Goal: Navigation & Orientation: Find specific page/section

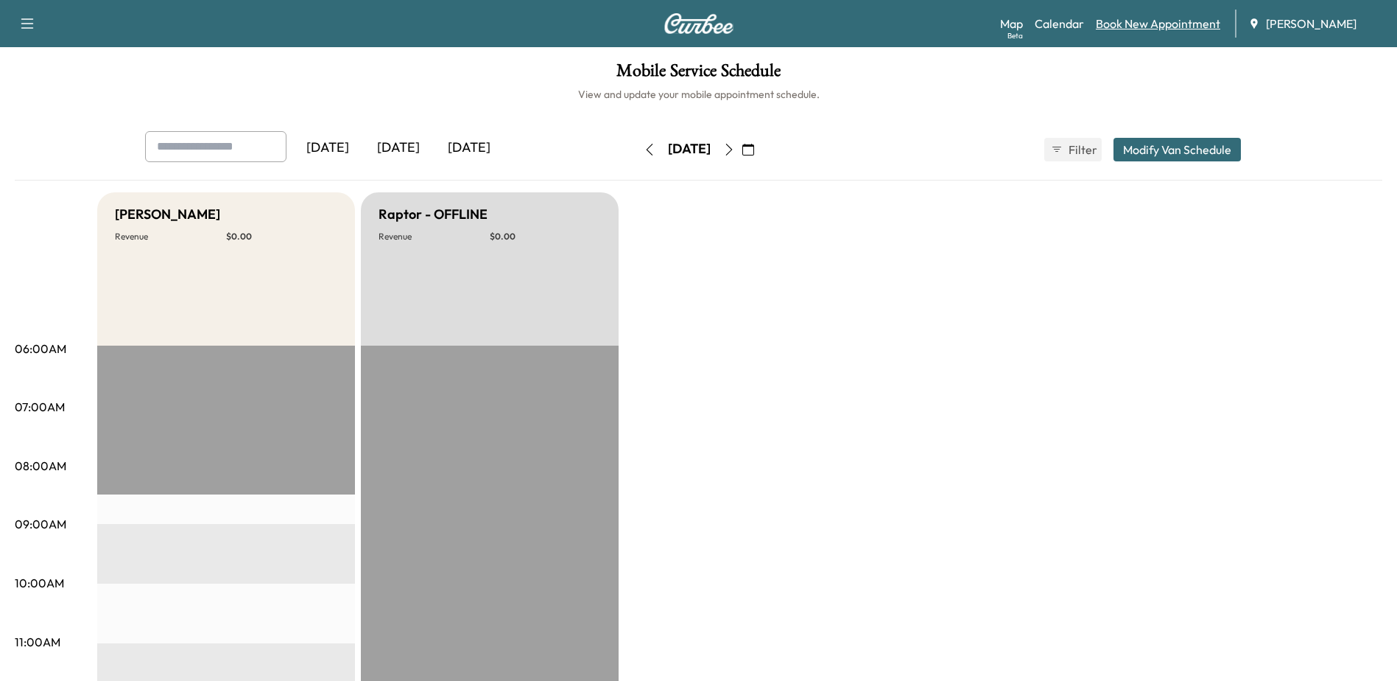
click at [1099, 26] on link "Book New Appointment" at bounding box center [1158, 24] width 124 height 18
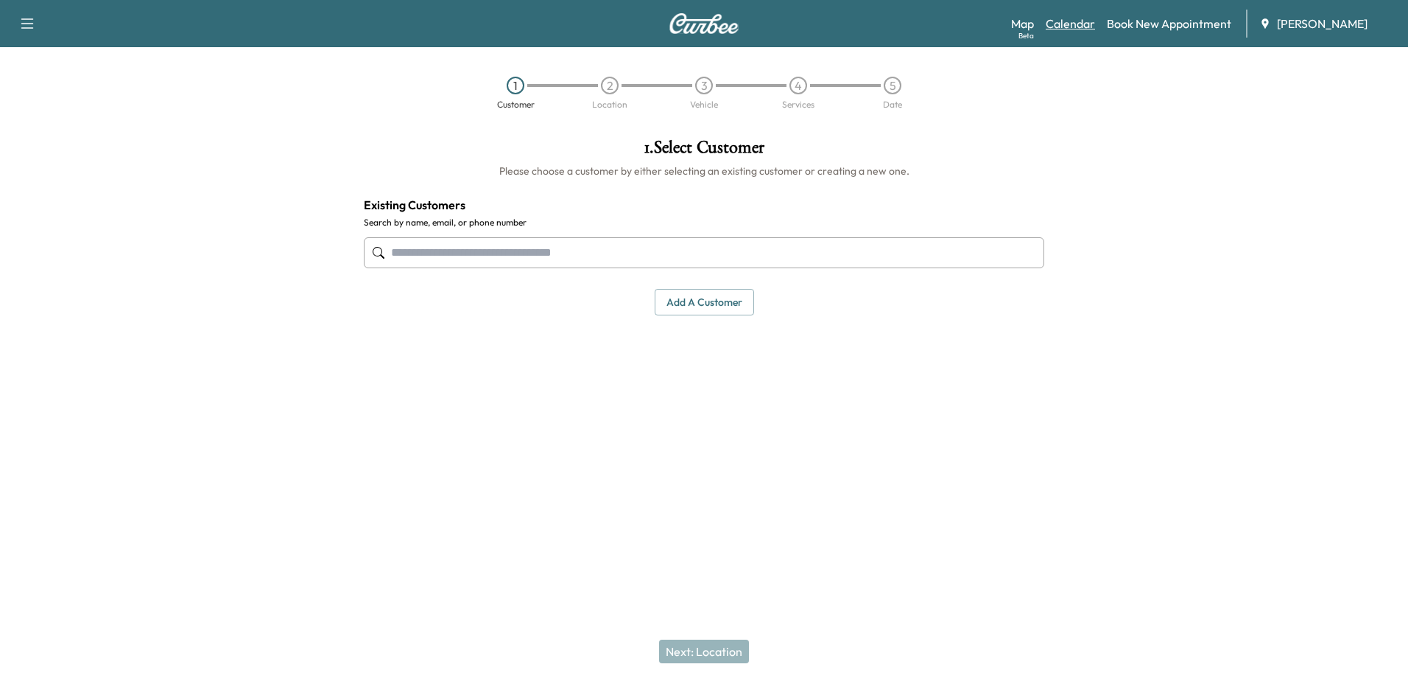
click at [1059, 26] on link "Calendar" at bounding box center [1070, 24] width 49 height 18
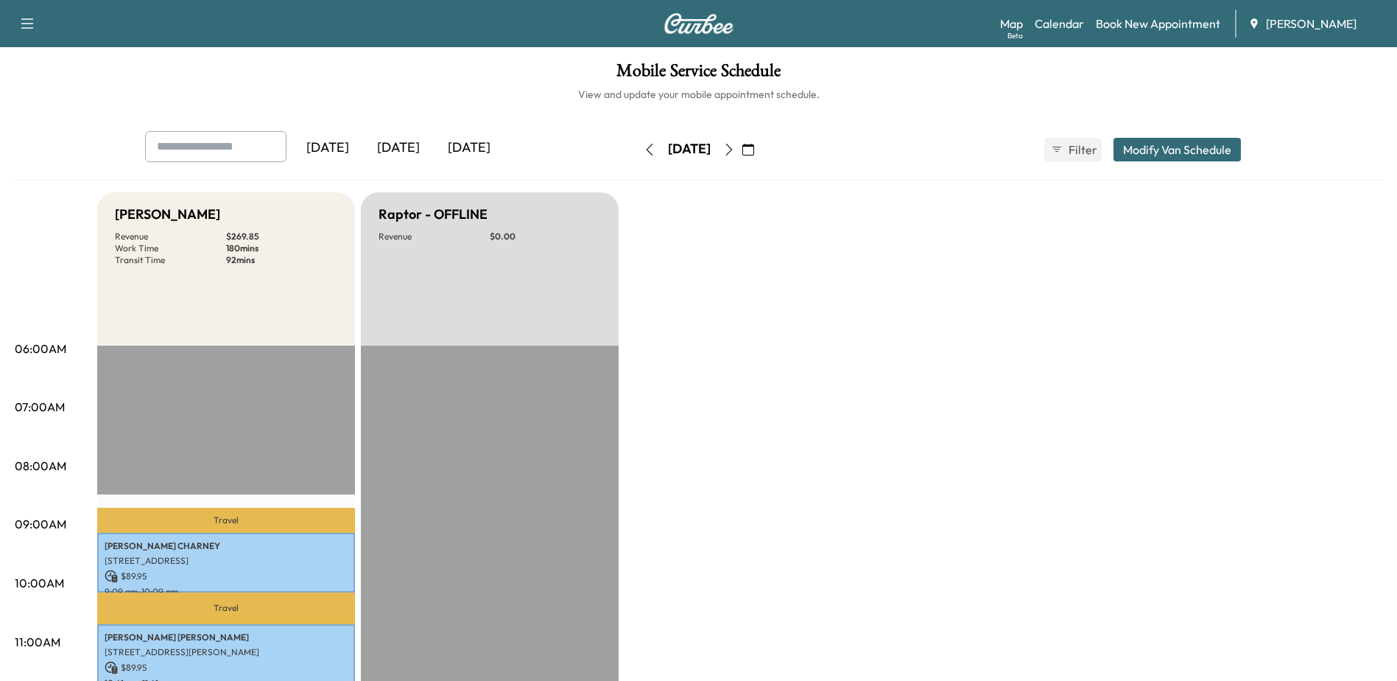
click at [735, 144] on icon "button" at bounding box center [729, 150] width 12 height 12
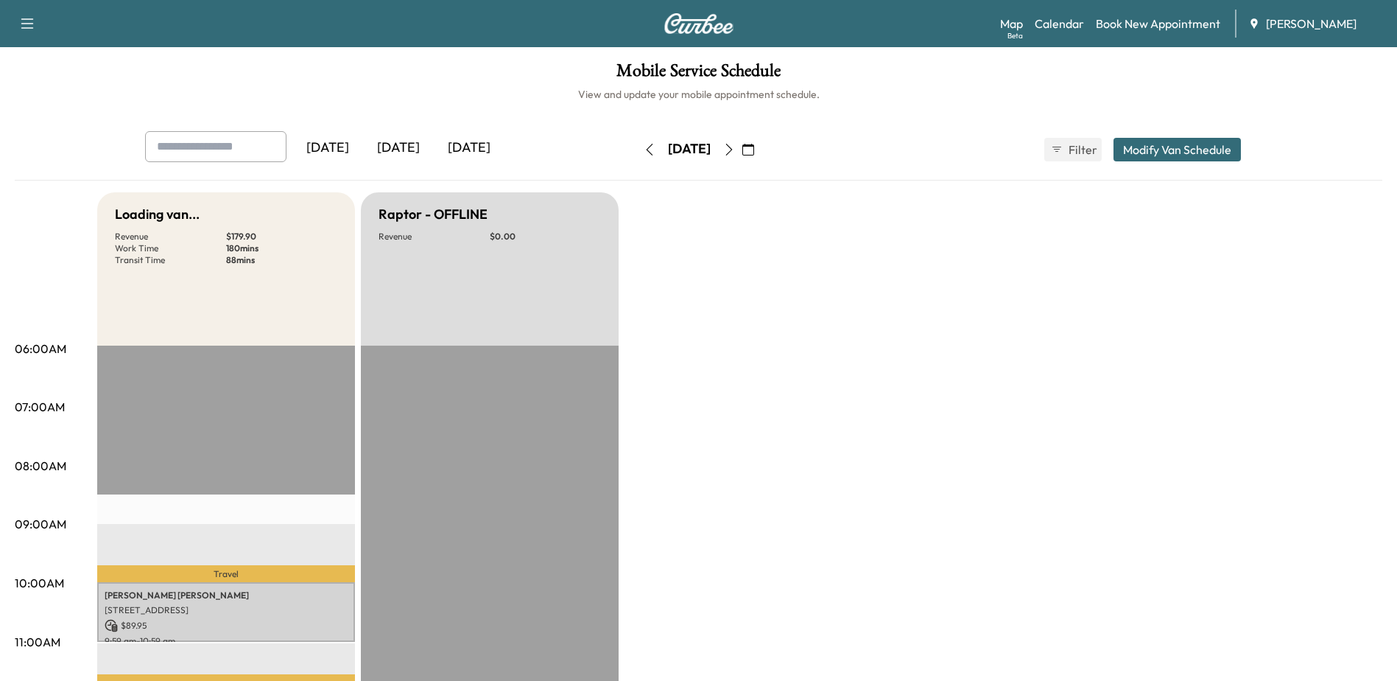
click at [735, 144] on icon "button" at bounding box center [729, 150] width 12 height 12
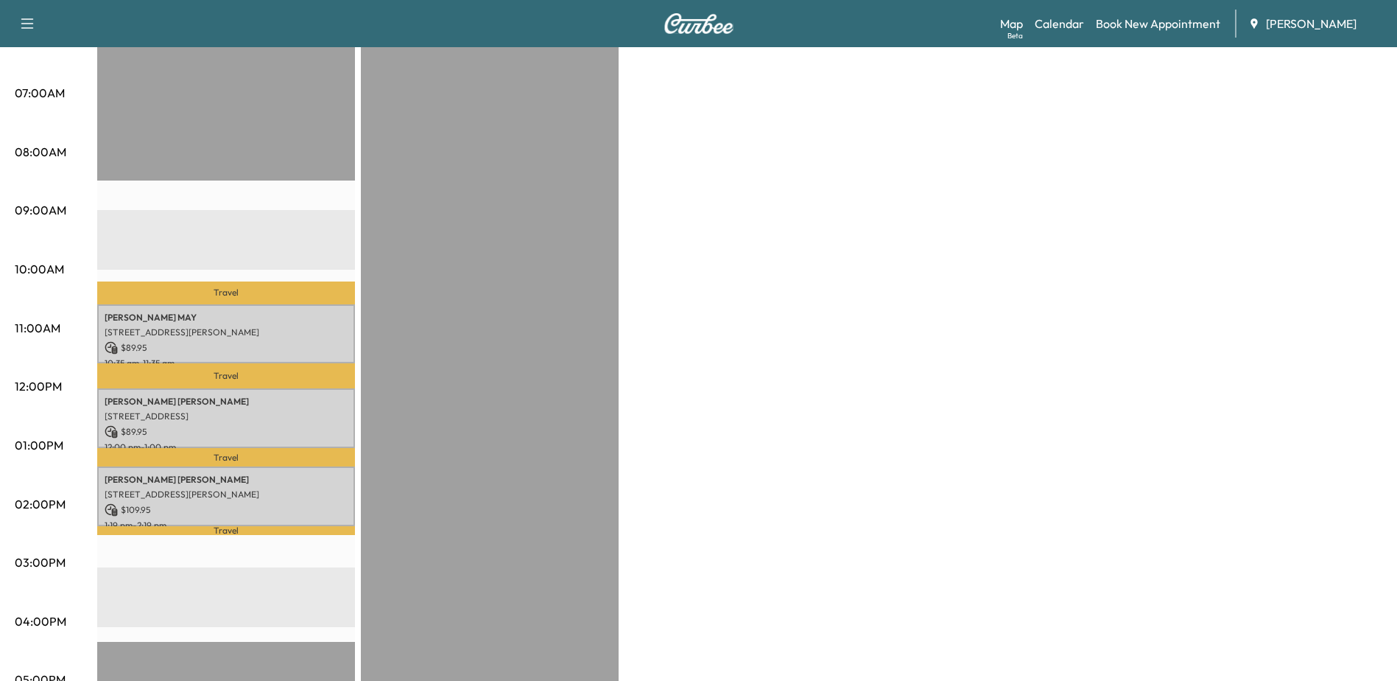
scroll to position [221, 0]
